Goal: Task Accomplishment & Management: Complete application form

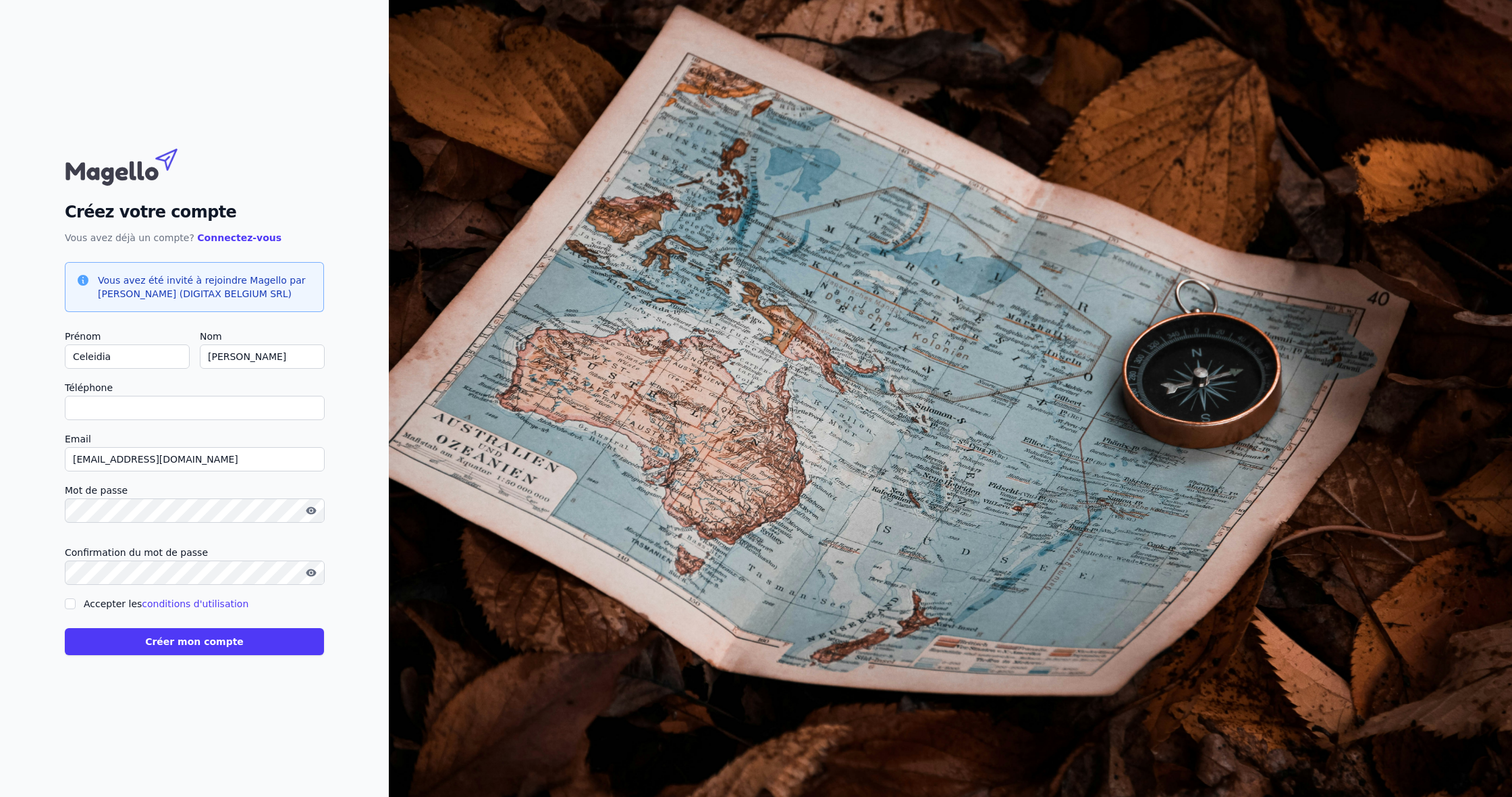
click at [309, 410] on input "Téléphone" at bounding box center [195, 408] width 260 height 24
drag, startPoint x: 313, startPoint y: 408, endPoint x: 265, endPoint y: 406, distance: 48.0
click at [307, 407] on input "Téléphone" at bounding box center [195, 408] width 260 height 24
click at [204, 408] on input "Téléphone" at bounding box center [195, 408] width 260 height 24
type input "0"
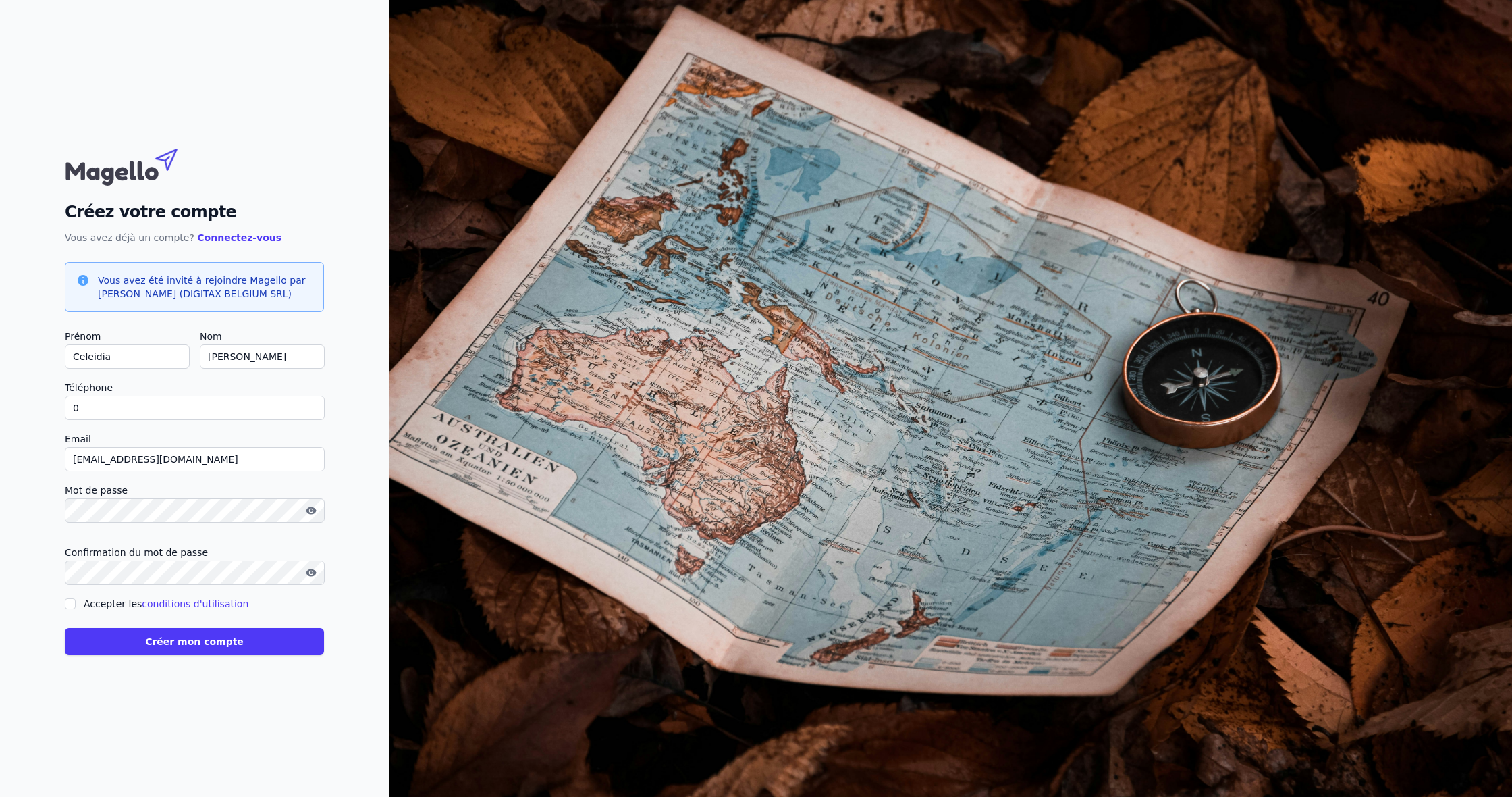
checkbox input "false"
type input "0468384824"
click at [261, 481] on form "Prénom Celeidia Nom [PERSON_NAME] Téléphone 0468384824 Email [EMAIL_ADDRESS][DO…" at bounding box center [194, 491] width 259 height 327
drag, startPoint x: 69, startPoint y: 602, endPoint x: 99, endPoint y: 620, distance: 35.0
click at [69, 602] on input "Accepter les conditions d'utilisation" at bounding box center [70, 604] width 11 height 11
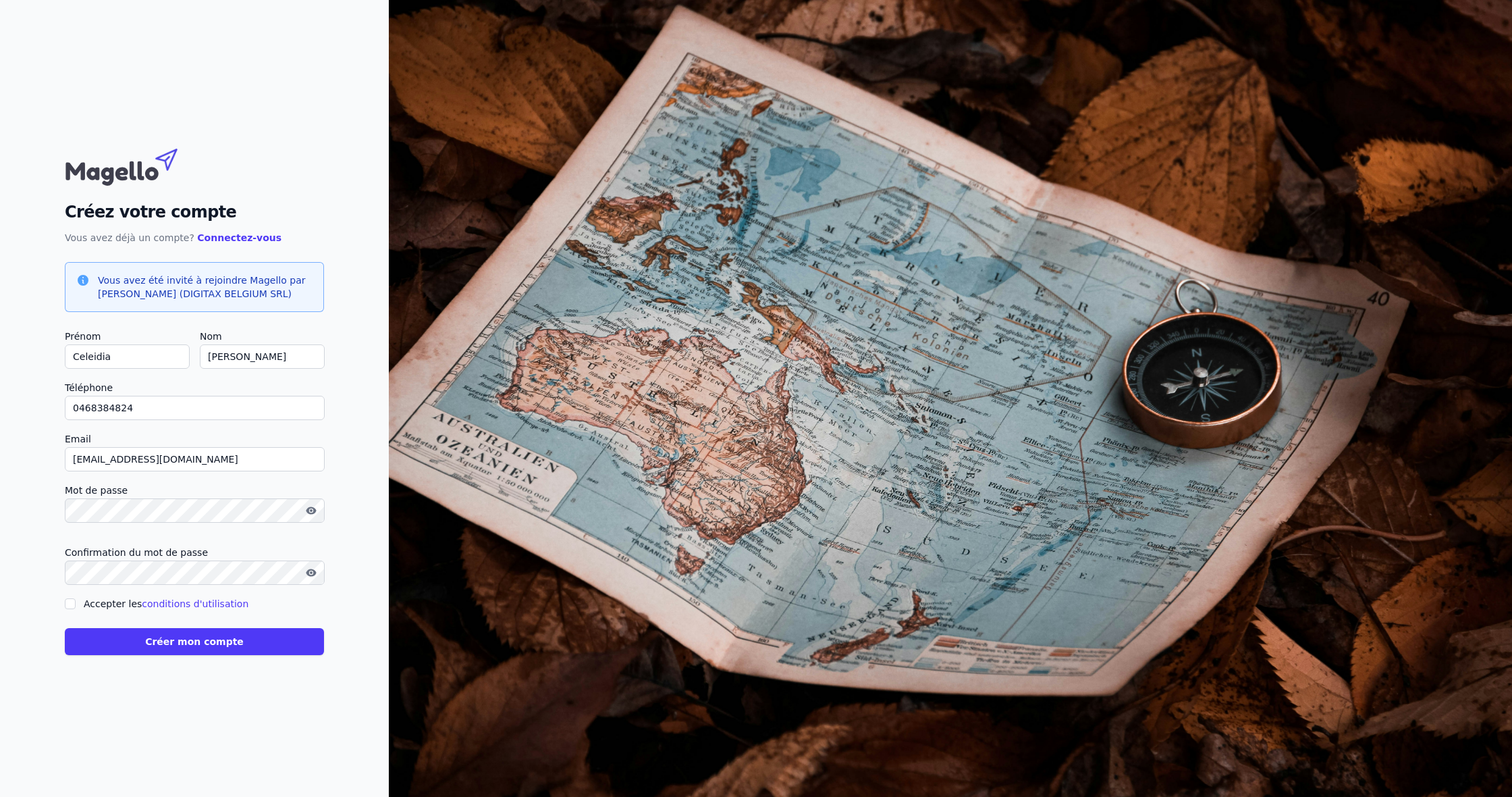
checkbox input "true"
click at [313, 510] on icon "button" at bounding box center [311, 511] width 11 height 11
click at [206, 652] on button "Créer mon compte" at bounding box center [194, 642] width 259 height 27
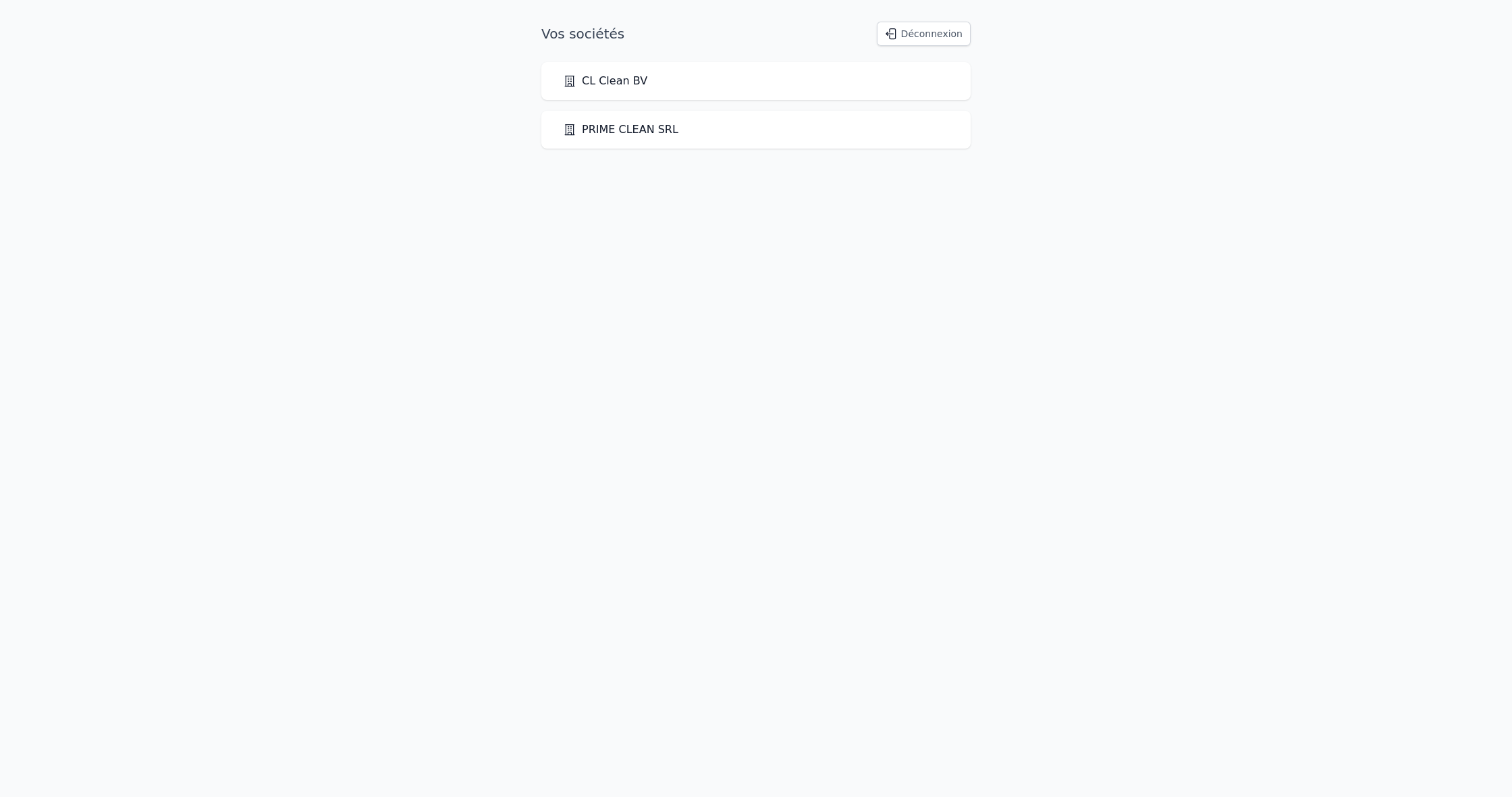
click at [641, 133] on link "PRIME CLEAN SRL" at bounding box center [620, 129] width 116 height 16
click at [618, 89] on div "CL Clean BV" at bounding box center [756, 81] width 429 height 38
click at [619, 84] on link "CL Clean BV" at bounding box center [605, 81] width 85 height 16
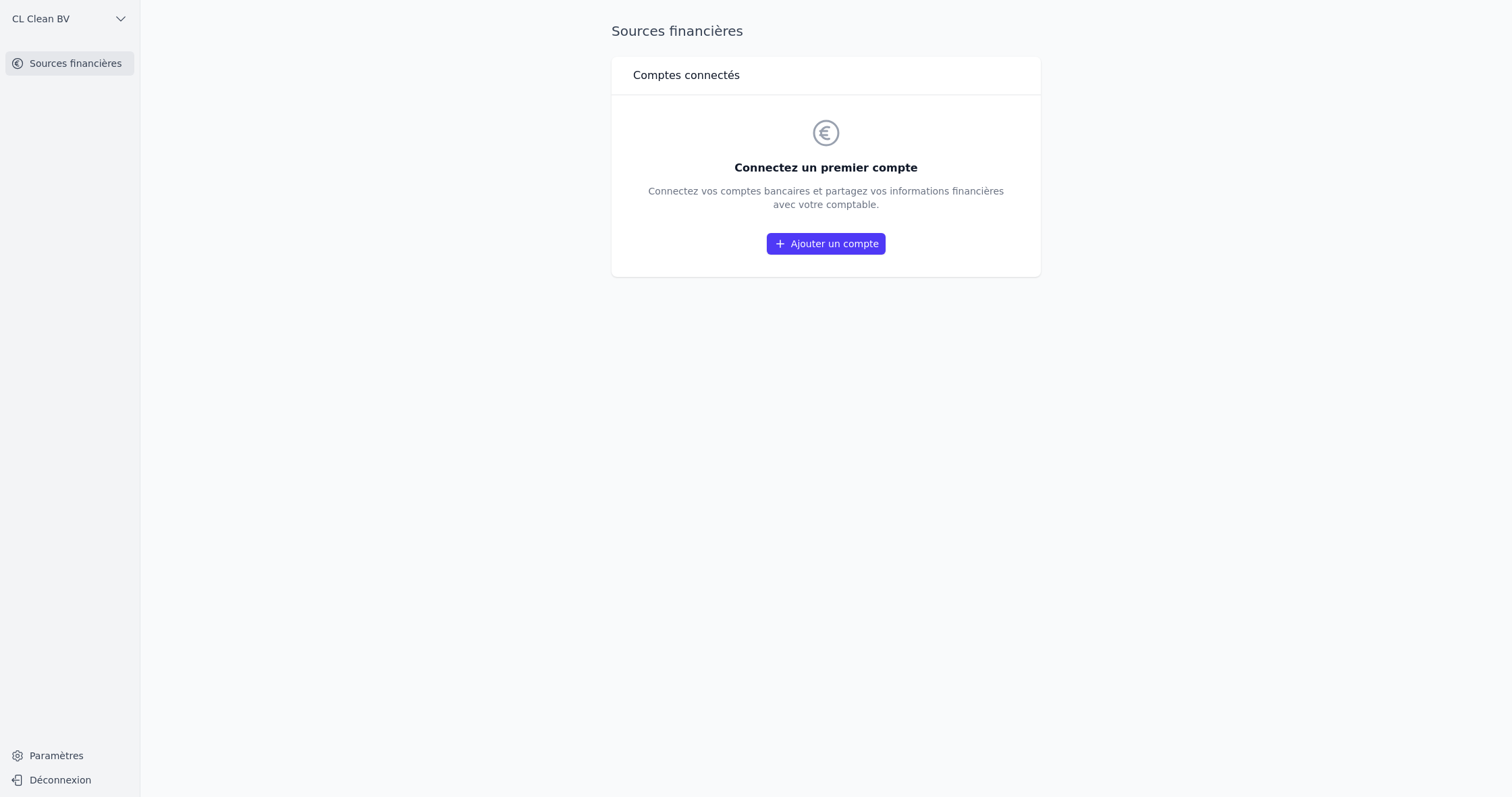
click at [90, 67] on link "Sources financières" at bounding box center [70, 63] width 129 height 24
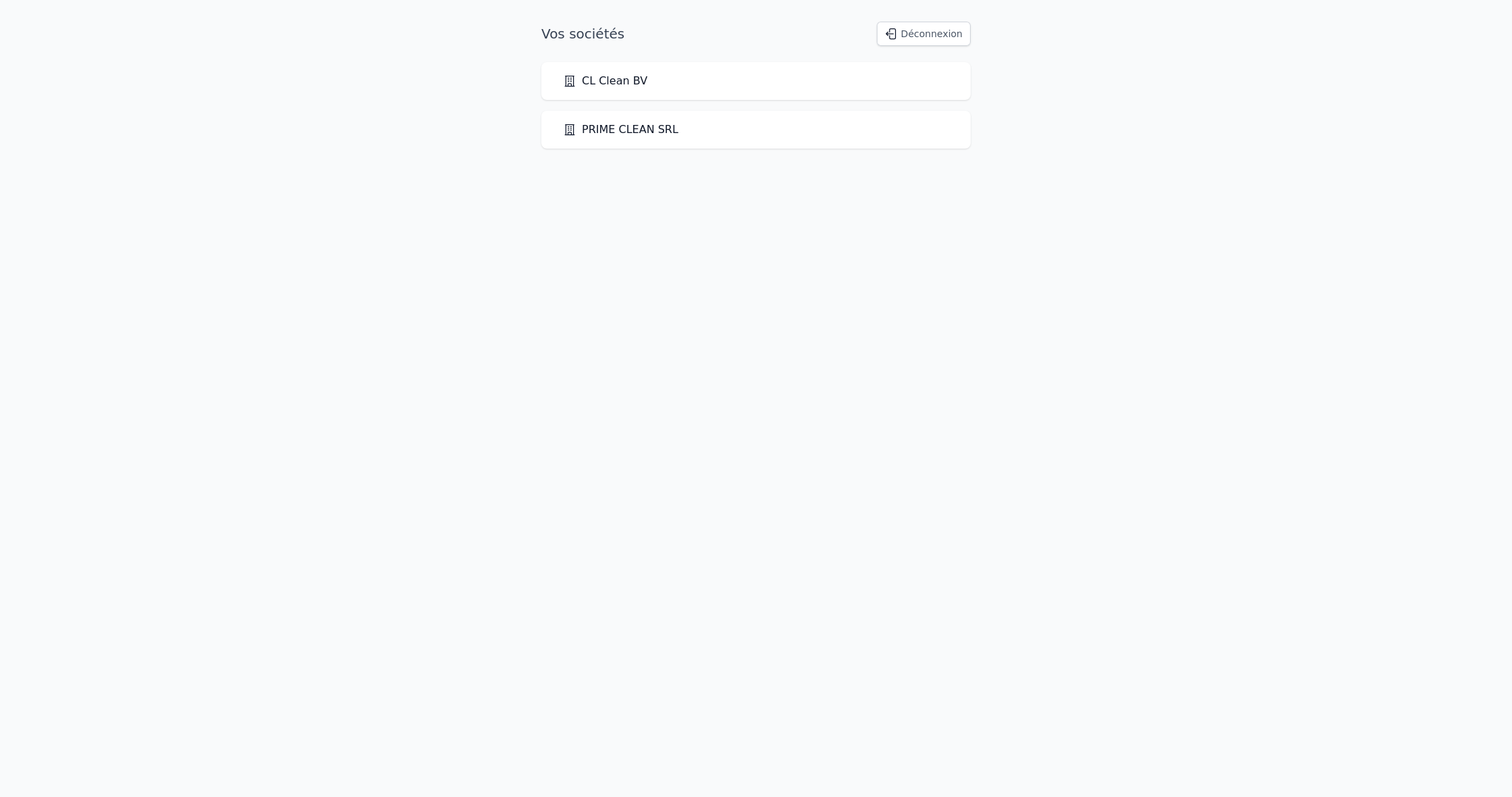
click at [641, 138] on div "PRIME CLEAN SRL" at bounding box center [756, 129] width 429 height 38
click at [628, 132] on link "PRIME CLEAN SRL" at bounding box center [620, 129] width 116 height 16
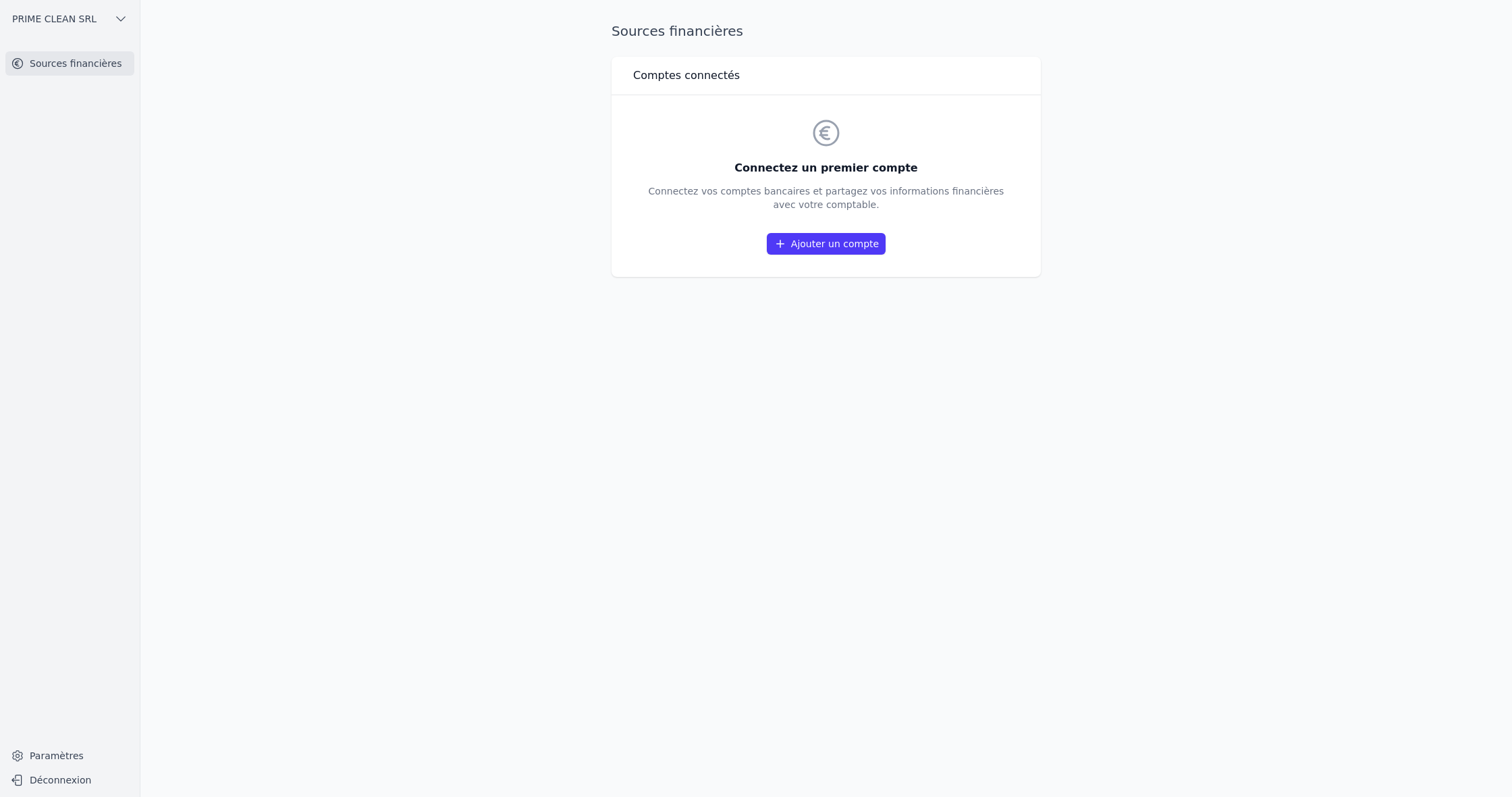
click at [805, 248] on link "Ajouter un compte" at bounding box center [826, 244] width 119 height 22
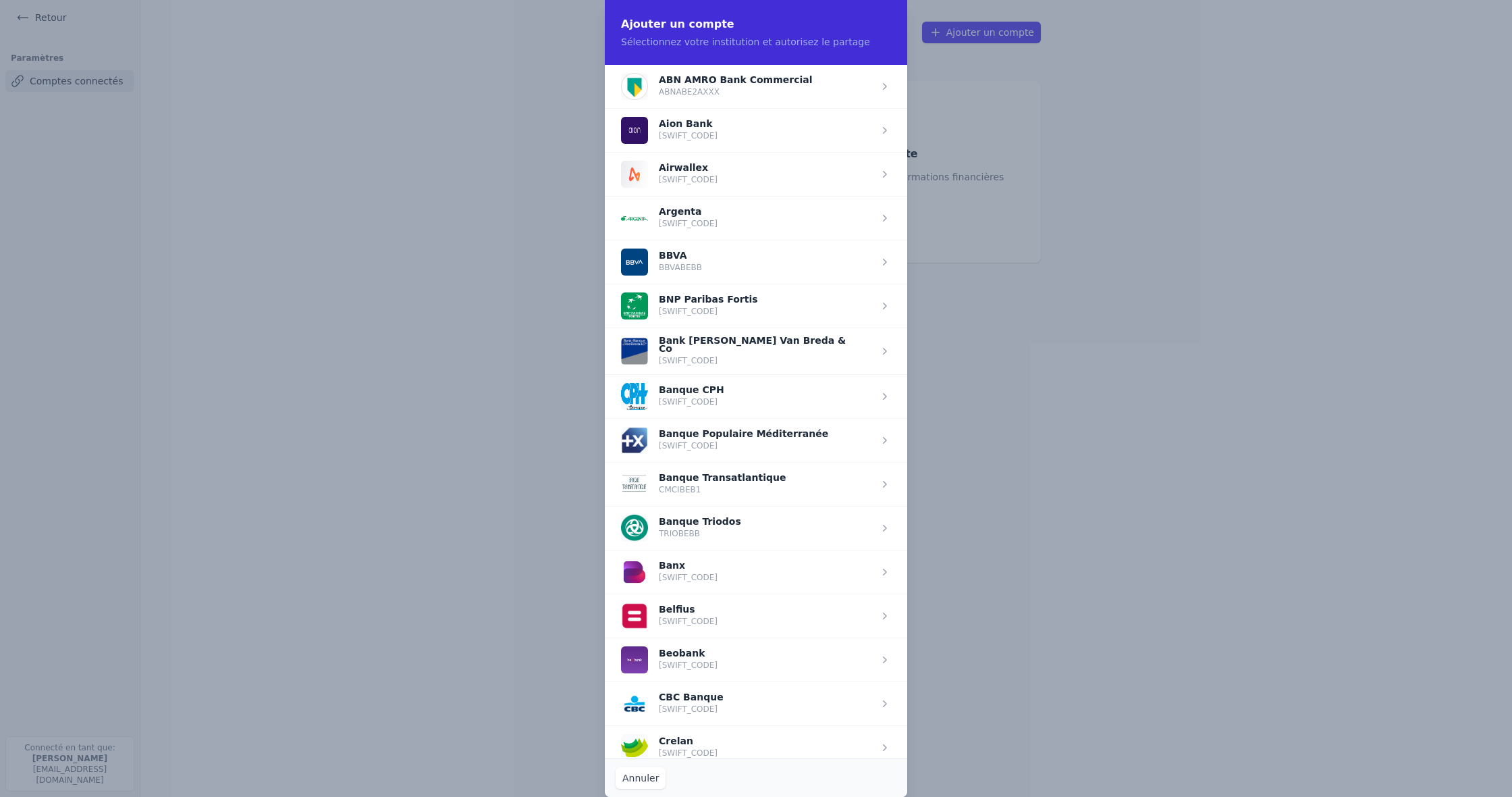
click at [718, 303] on span "button" at bounding box center [756, 305] width 303 height 44
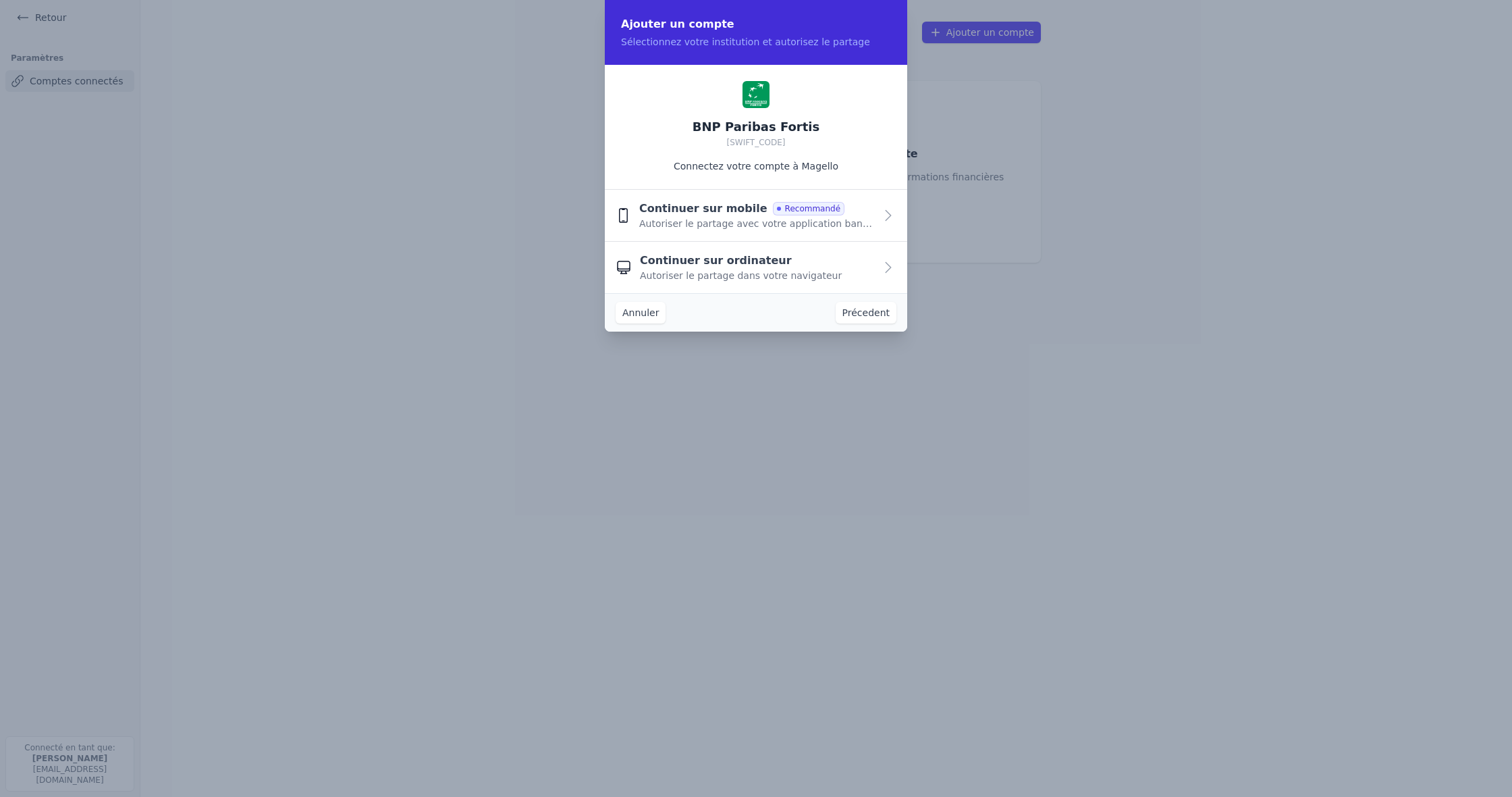
click at [813, 220] on span "Autoriser le partage avec votre application bancaire" at bounding box center [757, 223] width 236 height 14
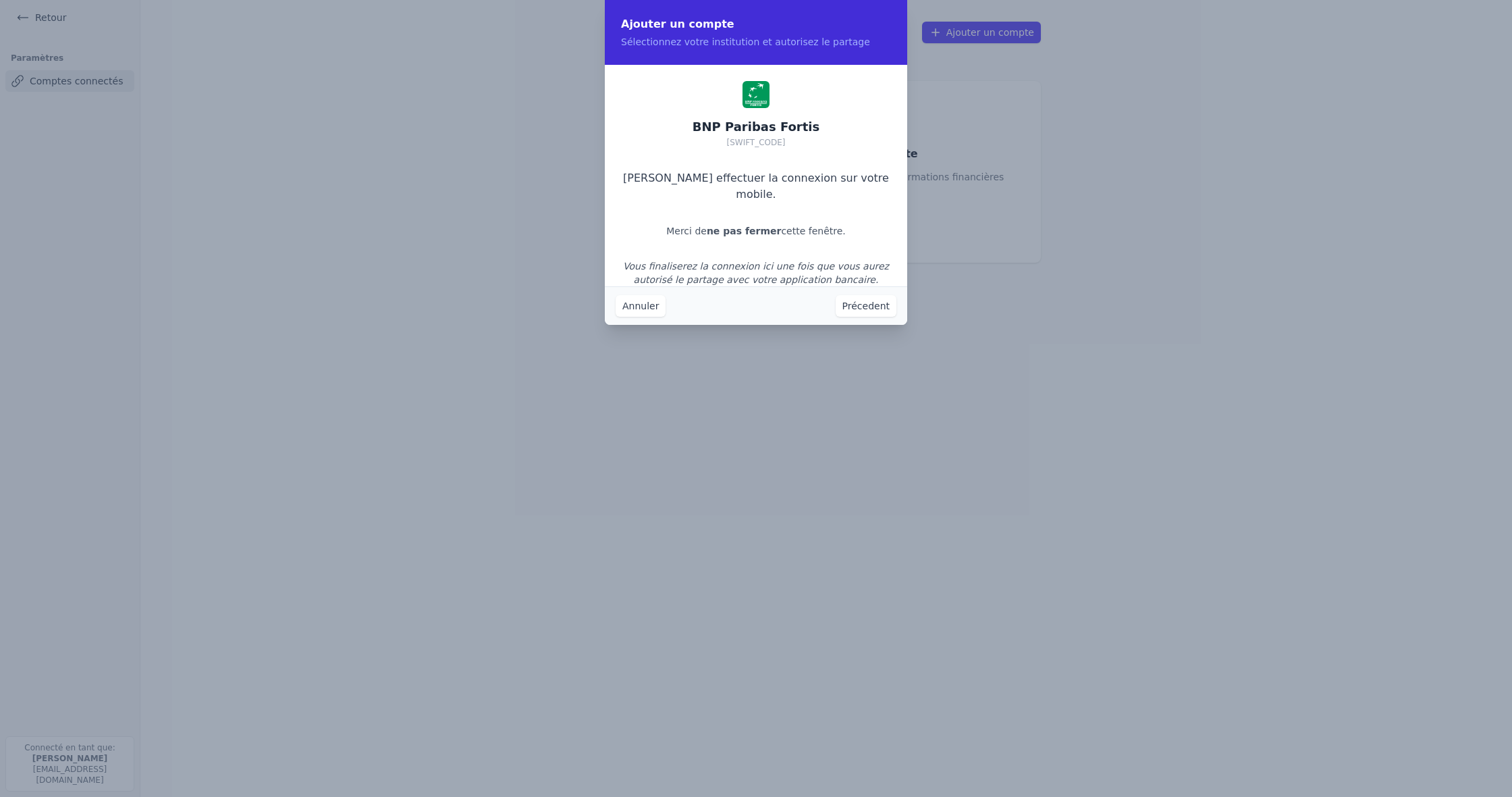
click at [865, 307] on button "Précedent" at bounding box center [866, 306] width 61 height 22
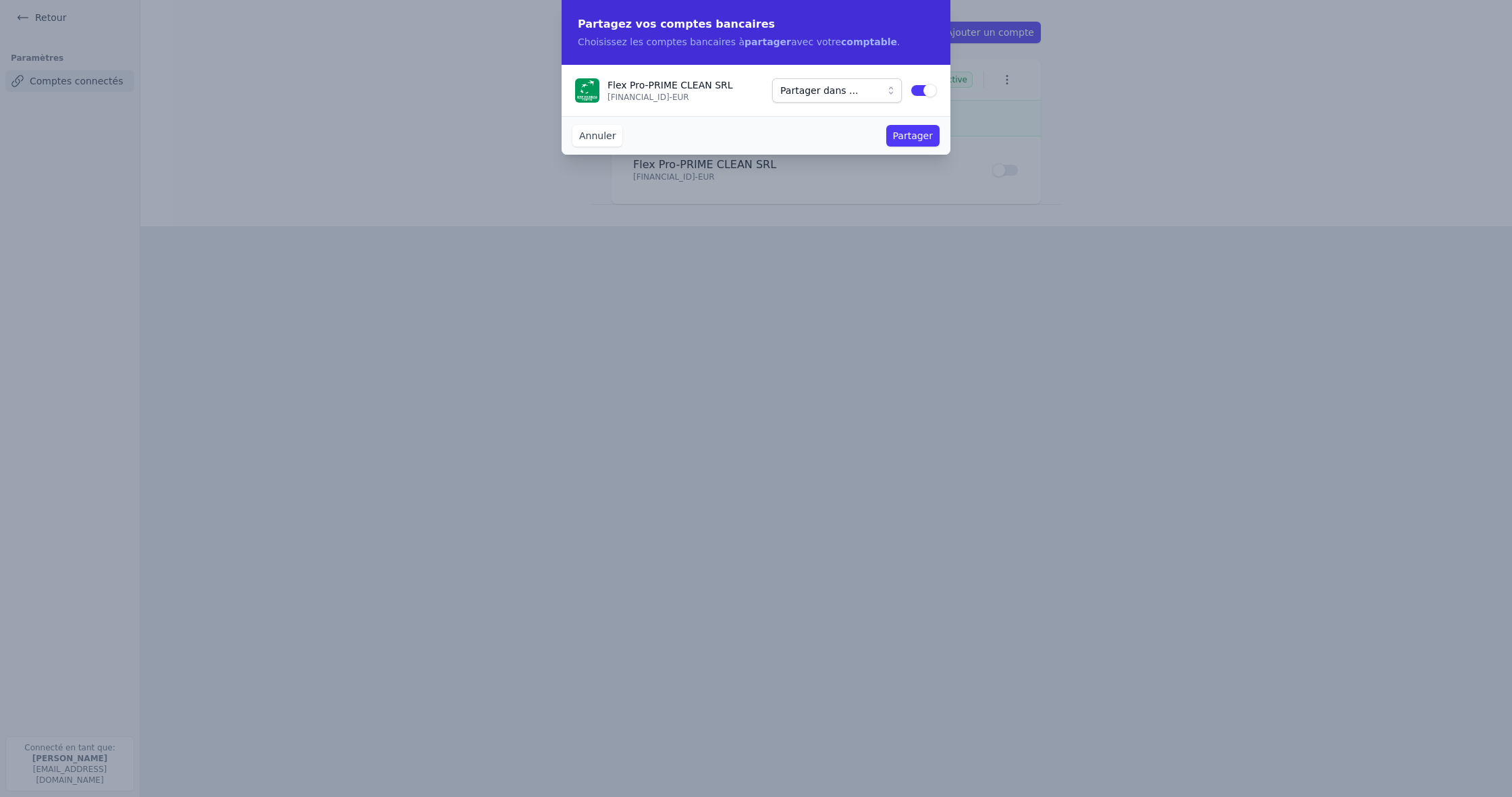
click at [898, 138] on button "Partager" at bounding box center [912, 135] width 53 height 22
click at [893, 94] on button "Partager dans ..." at bounding box center [837, 90] width 129 height 24
click at [877, 140] on div "PRIME CLEAN SRL" at bounding box center [832, 139] width 97 height 14
click at [930, 138] on button "Partager" at bounding box center [912, 135] width 53 height 22
